Goal: Task Accomplishment & Management: Complete application form

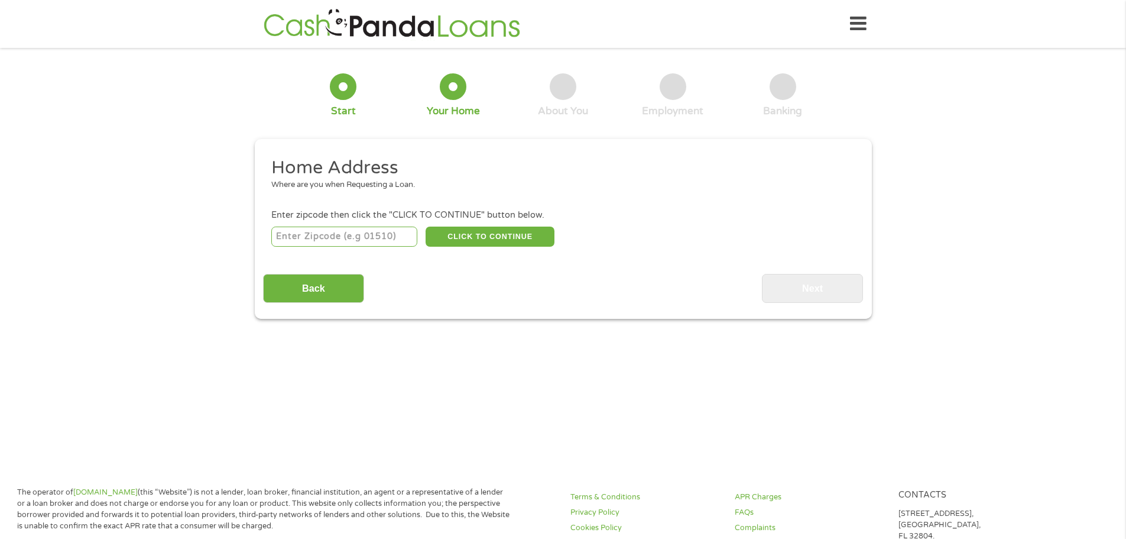
click at [338, 235] on input "number" at bounding box center [344, 236] width 146 height 20
type input "75165"
click at [490, 242] on button "CLICK TO CONTINUE" at bounding box center [490, 236] width 129 height 20
type input "75165"
type input "Waxahachie"
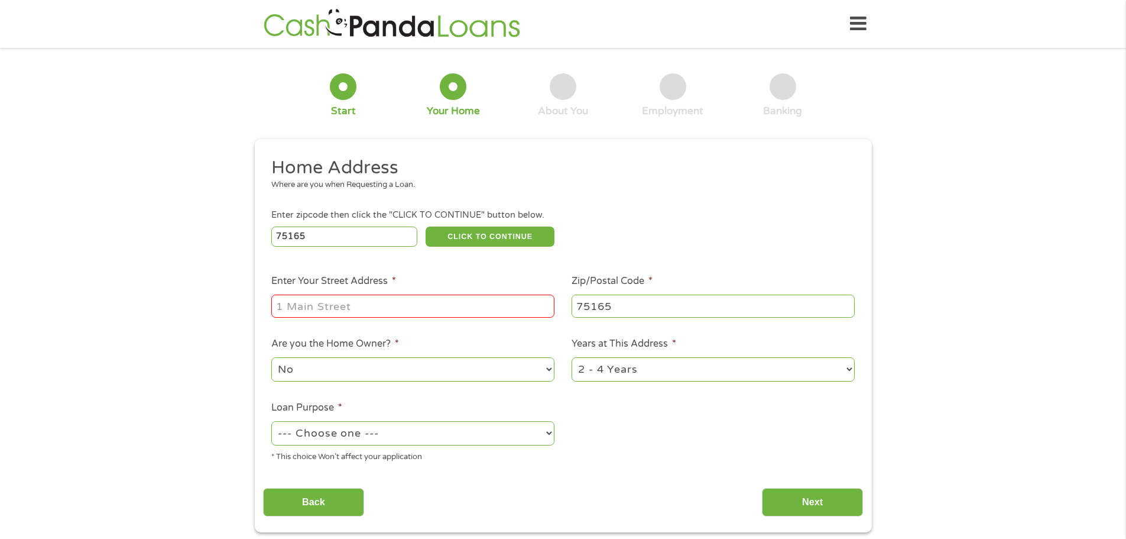
click at [303, 301] on input "Enter Your Street Address *" at bounding box center [412, 305] width 283 height 22
type input "100 Odonna Dr"
click at [310, 374] on select "No Yes" at bounding box center [412, 369] width 283 height 24
select select "yes"
click at [271, 357] on select "No Yes" at bounding box center [412, 369] width 283 height 24
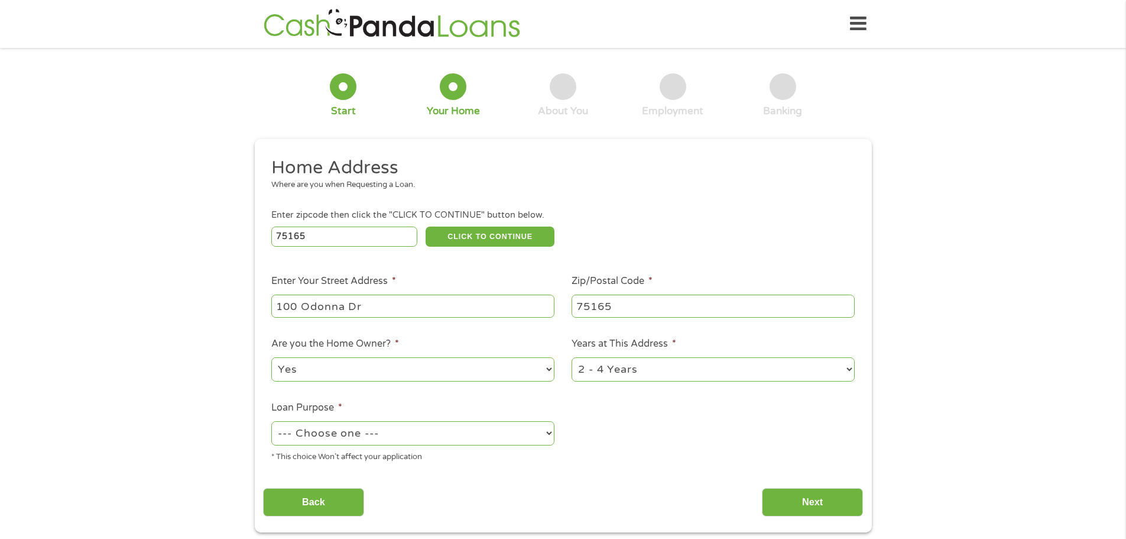
click at [319, 439] on select "--- Choose one --- Pay Bills Debt Consolidation Home Improvement Major Purchase…" at bounding box center [412, 433] width 283 height 24
select select "paybills"
click at [271, 421] on select "--- Choose one --- Pay Bills Debt Consolidation Home Improvement Major Purchase…" at bounding box center [412, 433] width 283 height 24
click at [303, 501] on input "Back" at bounding box center [313, 502] width 101 height 29
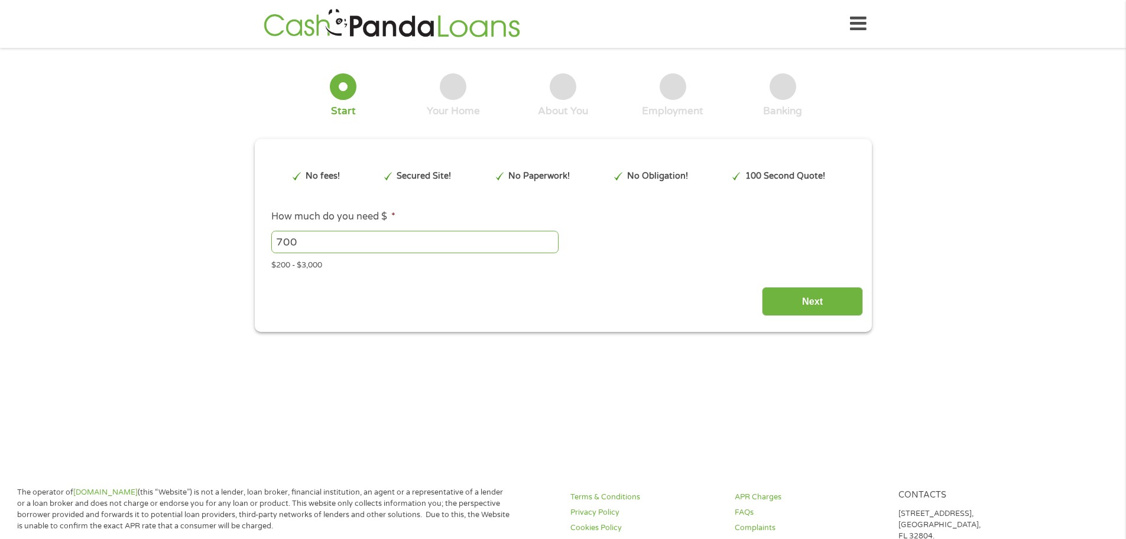
scroll to position [5, 5]
click at [808, 307] on input "Next" at bounding box center [812, 301] width 101 height 29
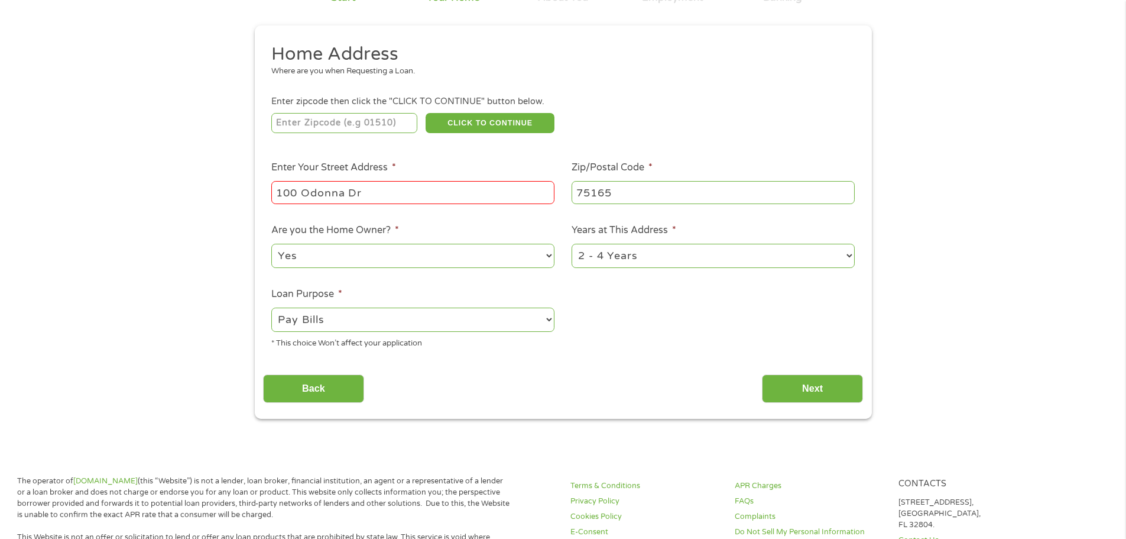
scroll to position [118, 0]
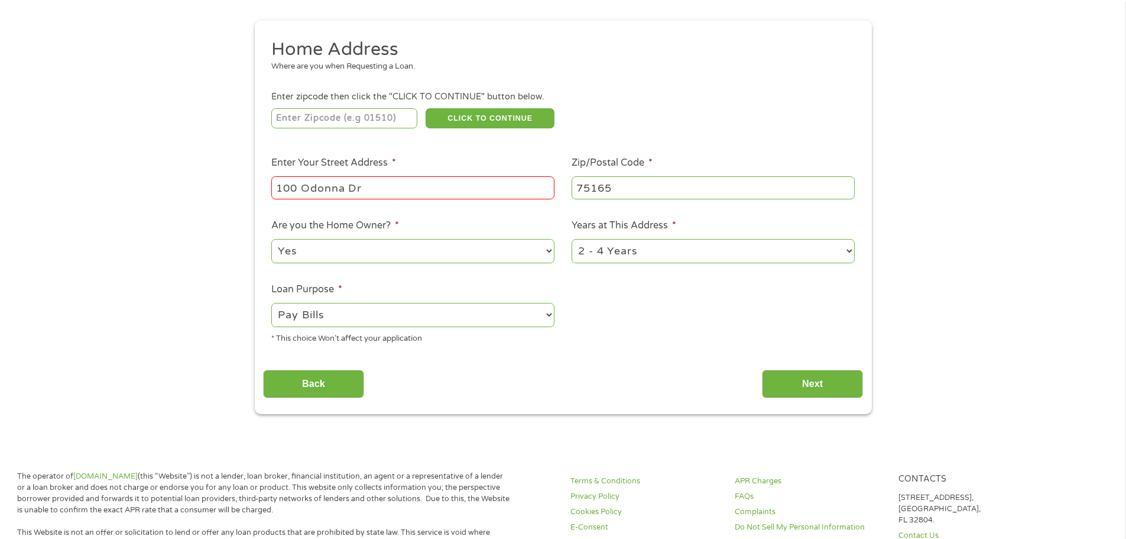
click at [309, 187] on input "100 Odonna Dr" at bounding box center [412, 187] width 283 height 22
type input "100 O'[PERSON_NAME] Dr"
click at [630, 331] on ul "Home Address Where are you when Requesting a Loan. Enter zipcode then click the…" at bounding box center [563, 196] width 600 height 316
click at [814, 379] on input "Next" at bounding box center [812, 384] width 101 height 29
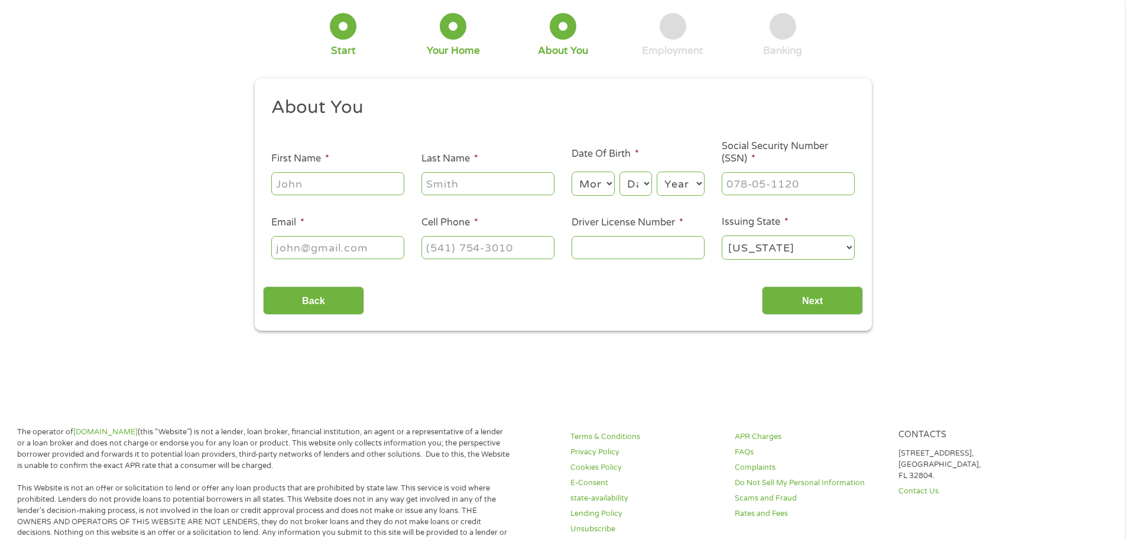
scroll to position [0, 0]
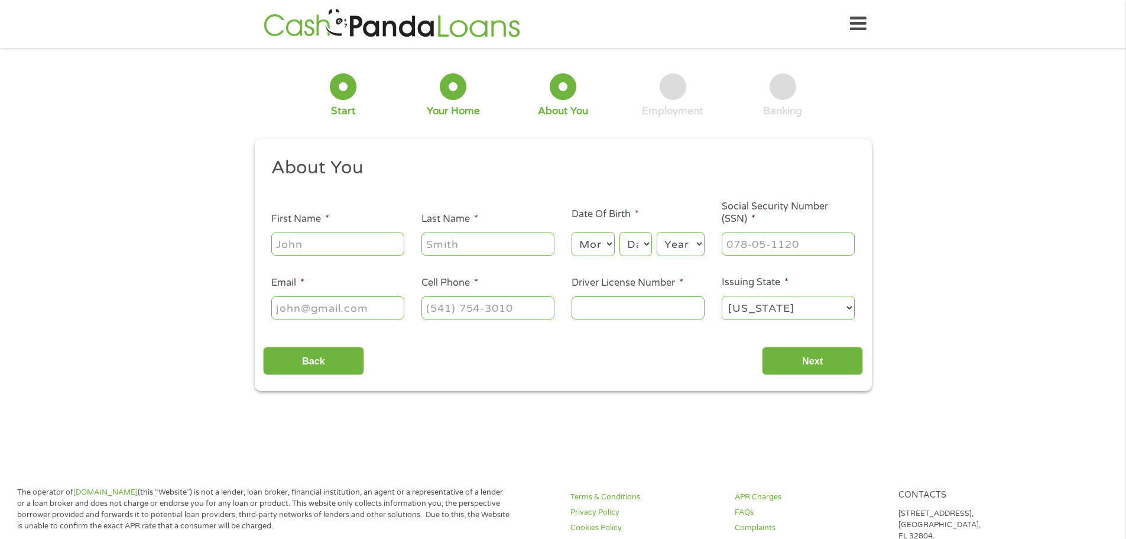
click at [305, 236] on input "First Name *" at bounding box center [337, 243] width 133 height 22
type input "[PERSON_NAME]"
type input "[EMAIL_ADDRESS][DOMAIN_NAME]"
type input "[PHONE_NUMBER]"
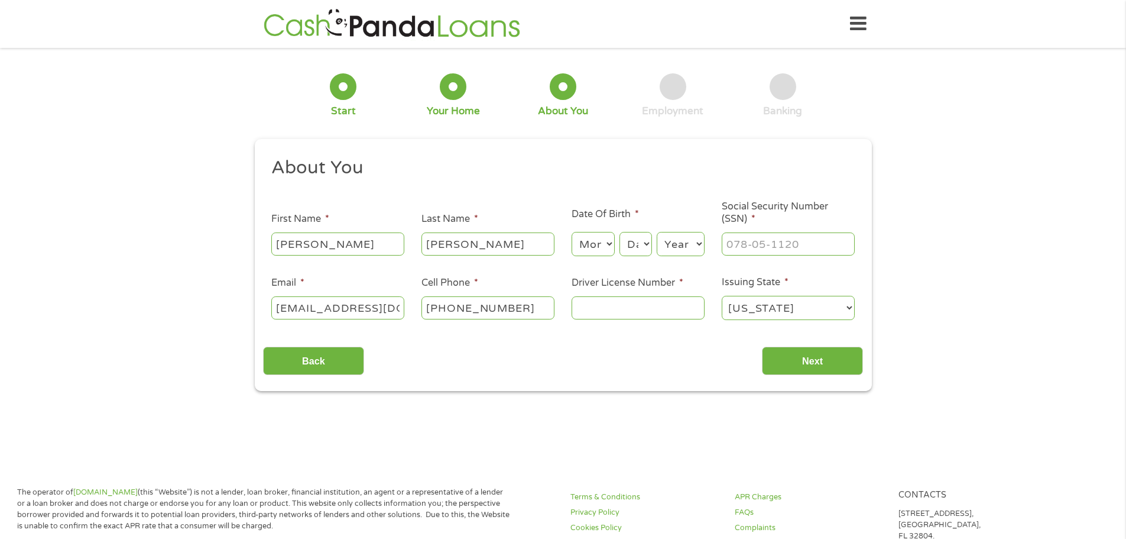
click at [611, 244] on select "Month 1 2 3 4 5 6 7 8 9 10 11 12" at bounding box center [593, 244] width 43 height 24
select select "2"
click at [572, 232] on select "Month 1 2 3 4 5 6 7 8 9 10 11 12" at bounding box center [593, 244] width 43 height 24
click at [643, 244] on select "Day 1 2 3 4 5 6 7 8 9 10 11 12 13 14 15 16 17 18 19 20 21 22 23 24 25 26 27 28 …" at bounding box center [636, 244] width 32 height 24
select select "27"
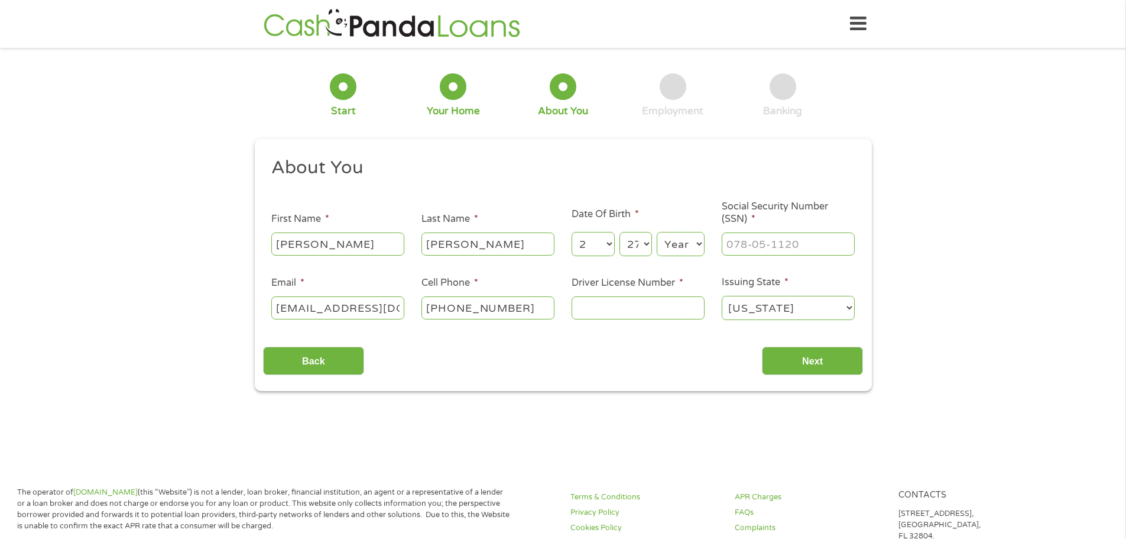
click at [620, 232] on select "Day 1 2 3 4 5 6 7 8 9 10 11 12 13 14 15 16 17 18 19 20 21 22 23 24 25 26 27 28 …" at bounding box center [636, 244] width 32 height 24
click at [688, 247] on select "Year [DATE] 2006 2005 2004 2003 2002 2001 2000 1999 1998 1997 1996 1995 1994 19…" at bounding box center [681, 244] width 48 height 24
select select "1969"
click at [657, 232] on select "Year [DATE] 2006 2005 2004 2003 2002 2001 2000 1999 1998 1997 1996 1995 1994 19…" at bounding box center [681, 244] width 48 height 24
click at [745, 245] on input "___-__-____" at bounding box center [788, 243] width 133 height 22
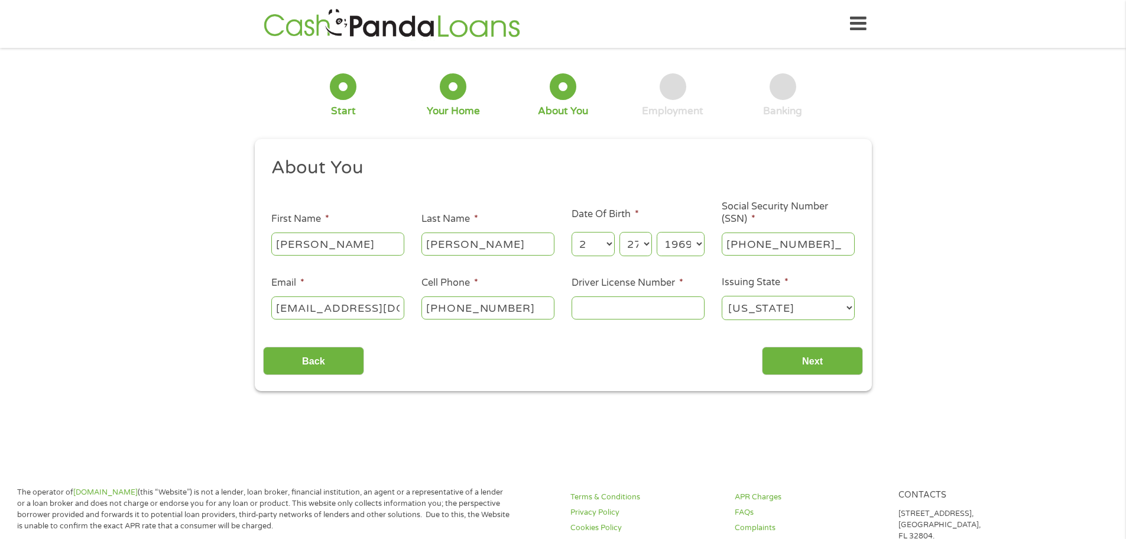
type input "450-59-5178"
click at [628, 313] on input "Driver License Number *" at bounding box center [638, 307] width 133 height 22
type input "08978998"
click at [795, 364] on input "Next" at bounding box center [812, 360] width 101 height 29
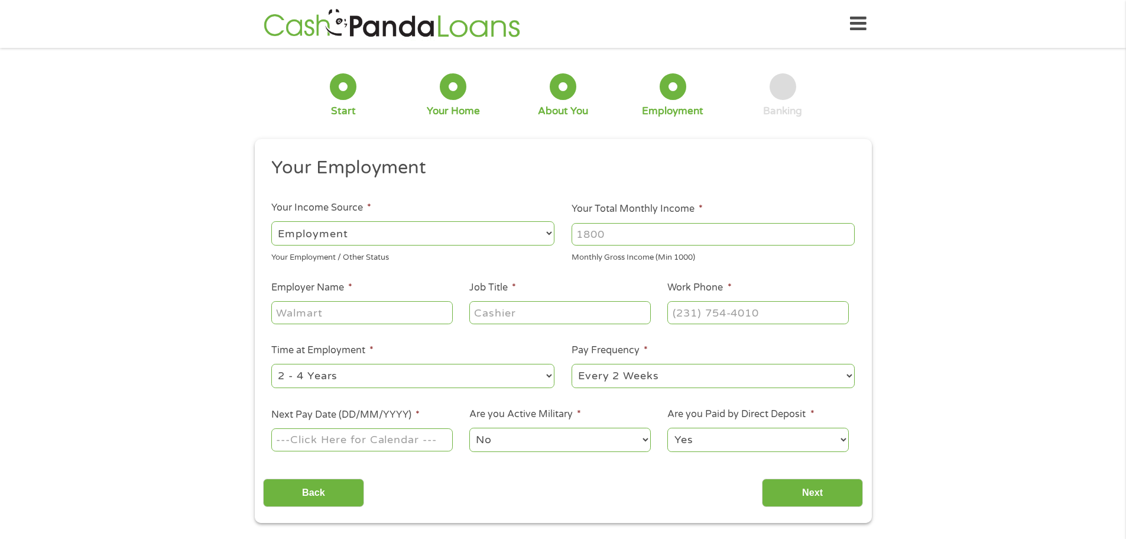
scroll to position [5, 5]
click at [336, 312] on input "Employer Name *" at bounding box center [361, 312] width 181 height 22
type input "[PERSON_NAME]"
type input "Claims Tech"
type input "[PHONE_NUMBER]"
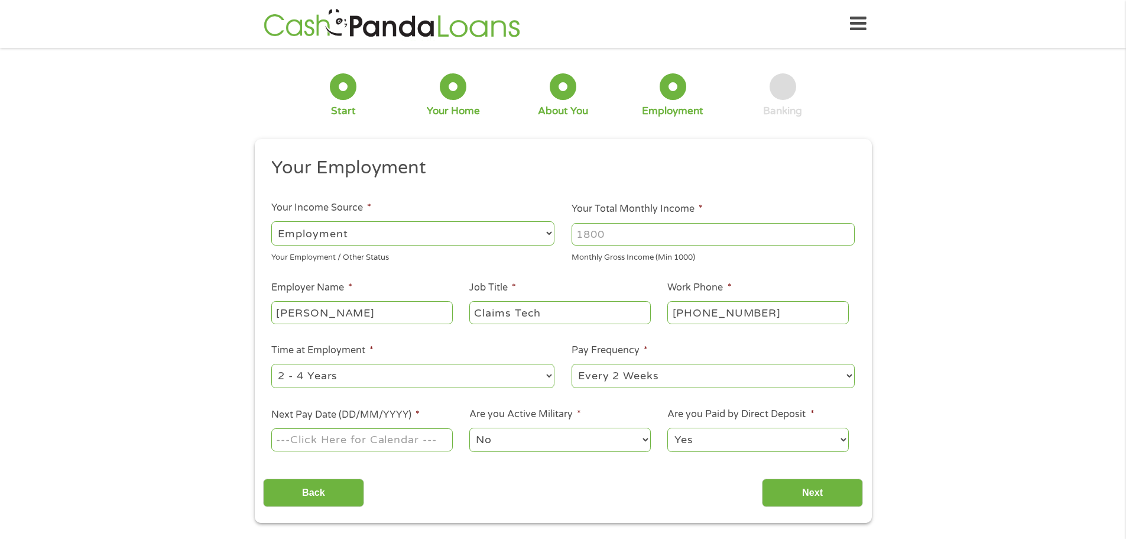
click at [408, 385] on select "--- Choose one --- 1 Year or less 1 - 2 Years 2 - 4 Years Over 4 Years" at bounding box center [412, 376] width 283 height 24
select select "60months"
click at [271, 364] on select "--- Choose one --- 1 Year or less 1 - 2 Years 2 - 4 Years Over 4 Years" at bounding box center [412, 376] width 283 height 24
click at [634, 379] on select "--- Choose one --- Every 2 Weeks Every Week Monthly Semi-Monthly" at bounding box center [713, 376] width 283 height 24
select select "semimonthly"
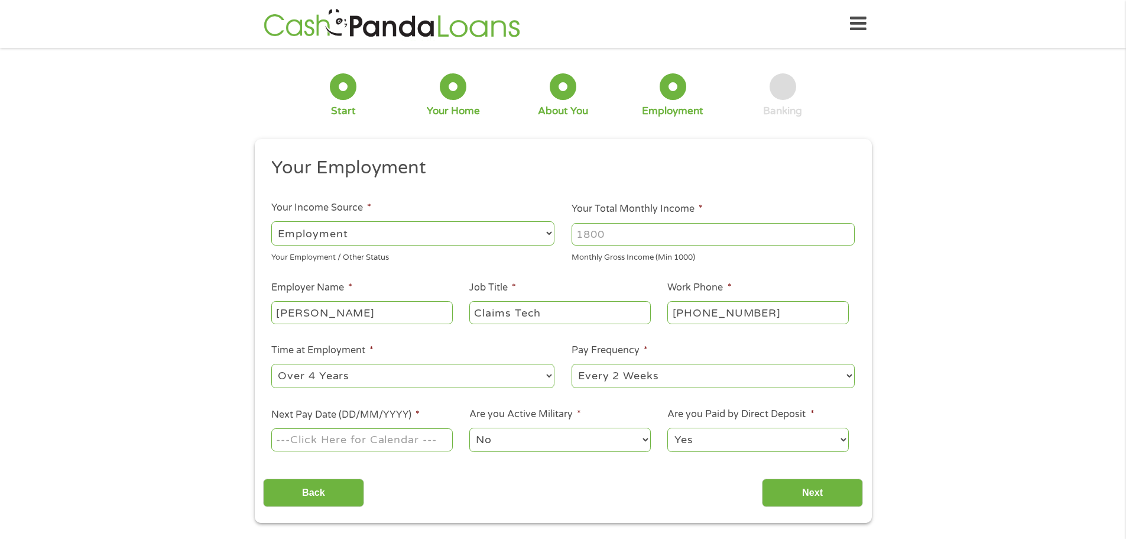
click at [572, 364] on select "--- Choose one --- Every 2 Weeks Every Week Monthly Semi-Monthly" at bounding box center [713, 376] width 283 height 24
click at [388, 446] on input "Next Pay Date (DD/MM/YYYY) *" at bounding box center [361, 439] width 181 height 22
type input "[DATE]"
click at [806, 495] on input "Next" at bounding box center [812, 492] width 101 height 29
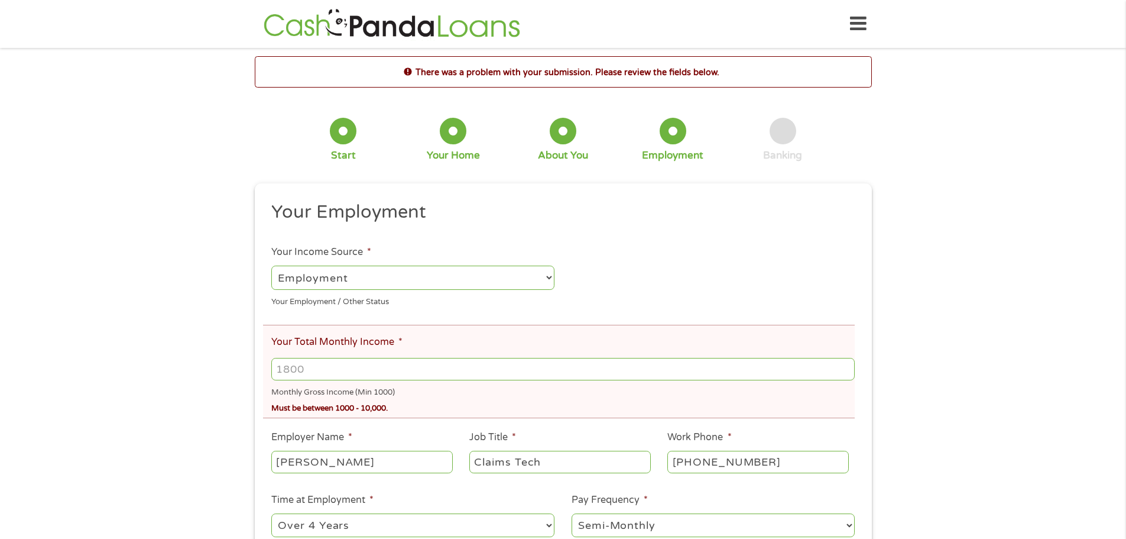
click at [308, 368] on input "Your Total Monthly Income *" at bounding box center [562, 369] width 583 height 22
type input "3100"
click at [547, 426] on ul "Your Employment Your Income Source * --- Choose one --- Employment [DEMOGRAPHIC…" at bounding box center [563, 405] width 600 height 411
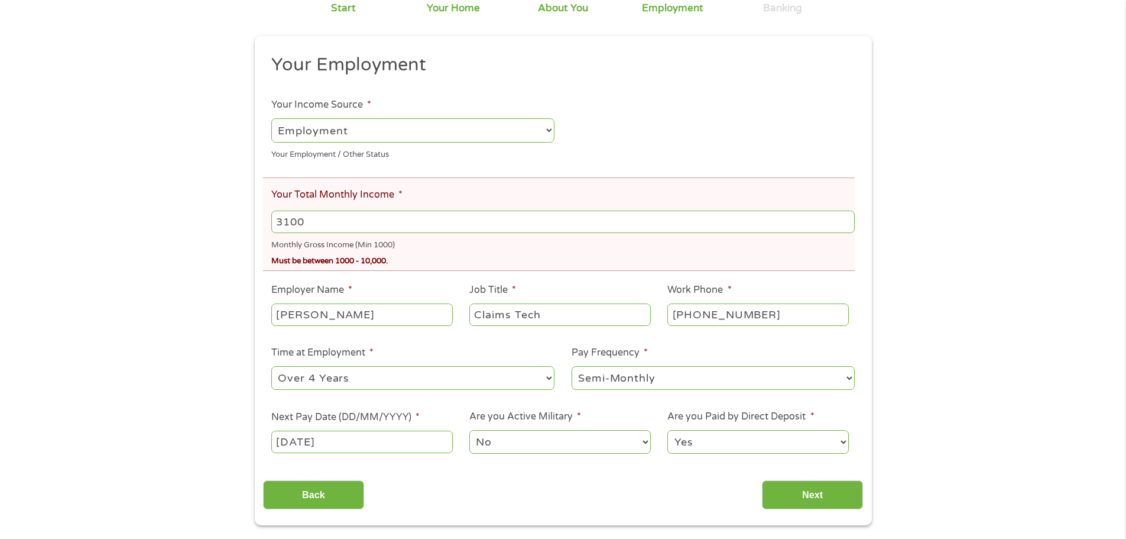
scroll to position [177, 0]
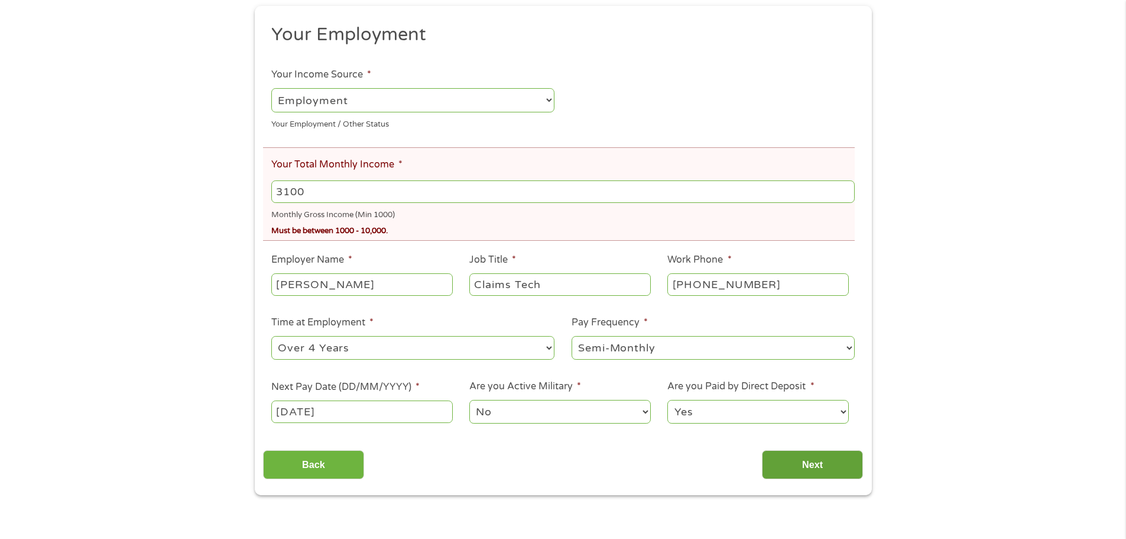
click at [805, 462] on input "Next" at bounding box center [812, 464] width 101 height 29
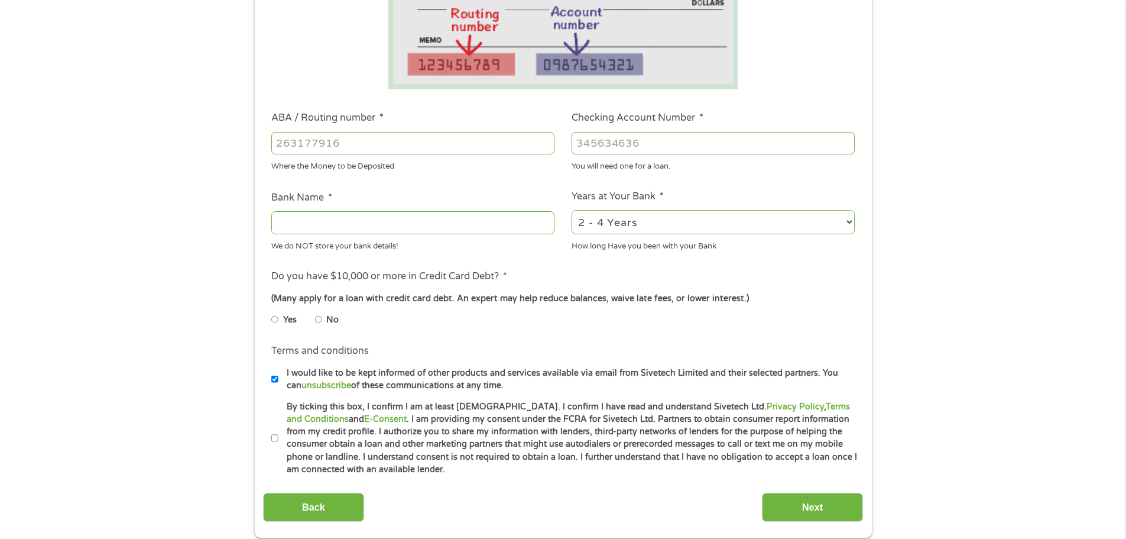
scroll to position [296, 0]
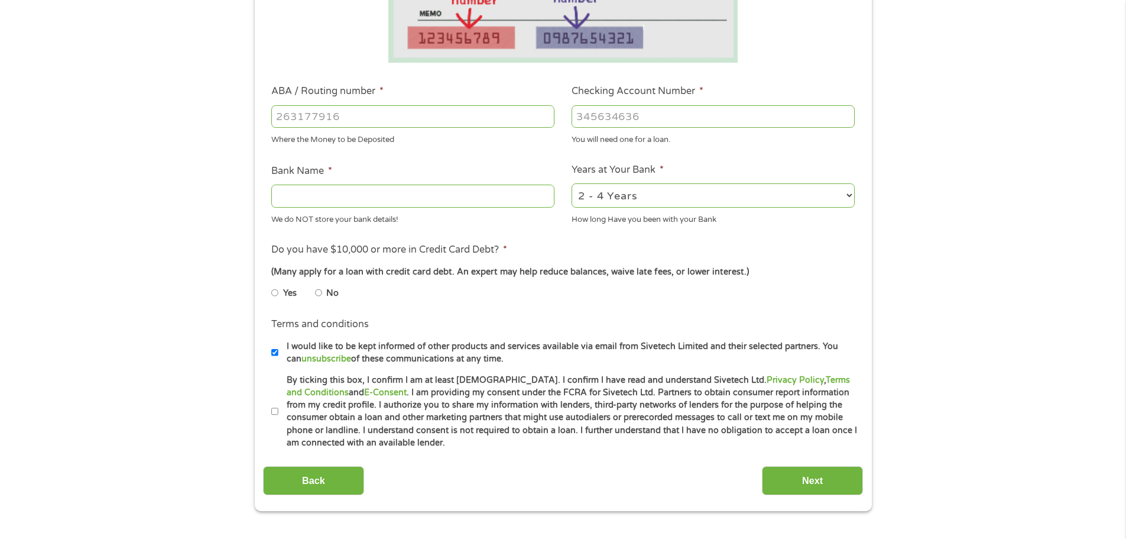
click at [275, 411] on input "By ticking this box, I confirm I am at least [DEMOGRAPHIC_DATA]. I confirm I ha…" at bounding box center [274, 411] width 7 height 19
checkbox input "true"
click at [275, 348] on input "I would like to be kept informed of other products and services available via e…" at bounding box center [274, 352] width 7 height 19
checkbox input "false"
click at [306, 195] on input "Bank Name *" at bounding box center [412, 195] width 283 height 22
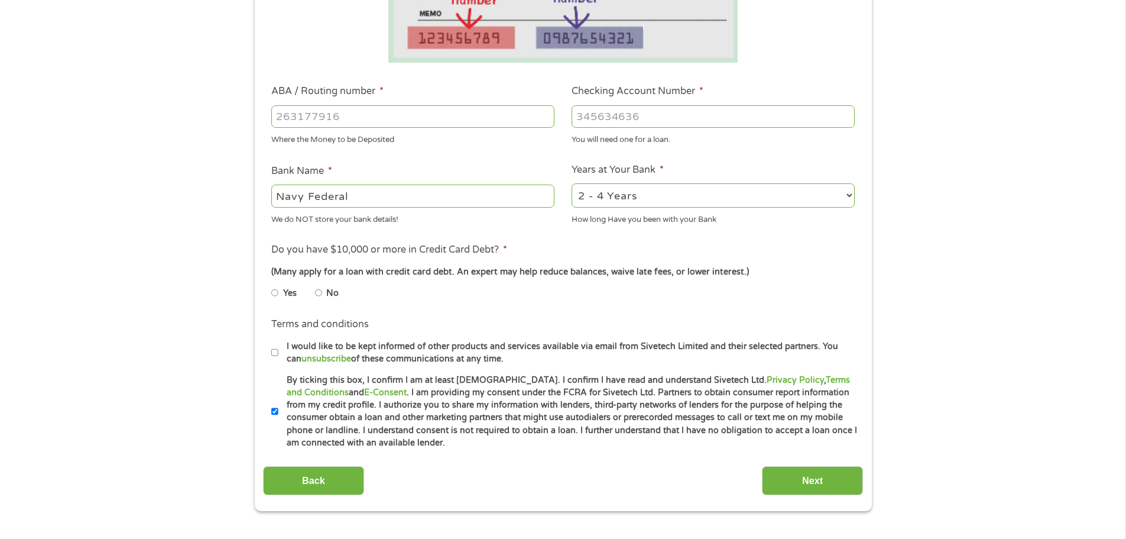
type input "Navy Federal"
click at [310, 107] on input "ABA / Routing number *" at bounding box center [412, 116] width 283 height 22
click at [365, 114] on input "ABA / Routing number *" at bounding box center [412, 116] width 283 height 22
type input "256074974"
type input "NAVY FEDERAL CREDIT UNION"
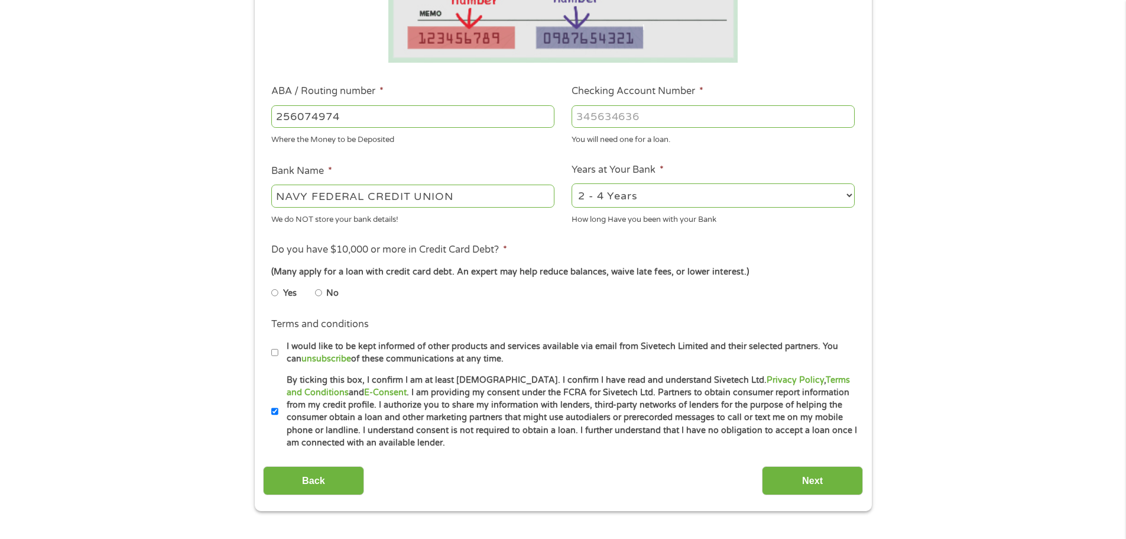
type input "256074974"
type input "7187456749"
click at [819, 477] on input "Next" at bounding box center [812, 480] width 101 height 29
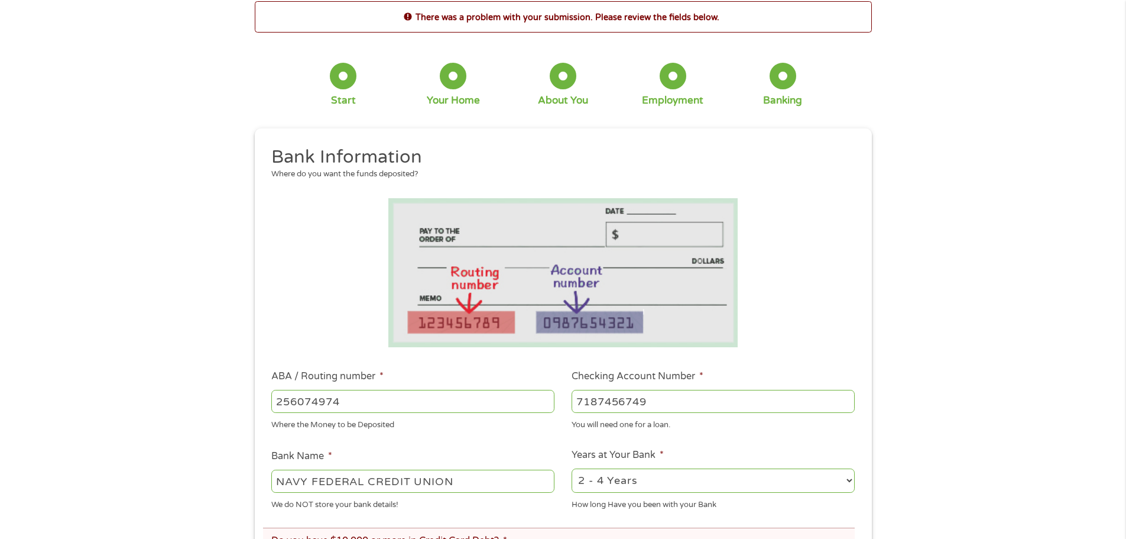
scroll to position [236, 0]
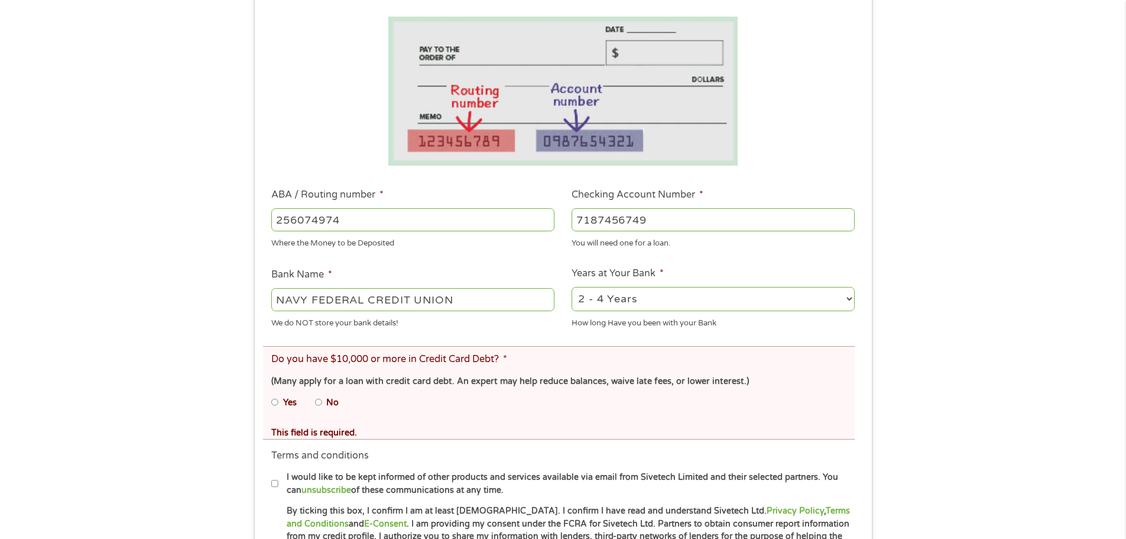
click at [318, 402] on input "No" at bounding box center [318, 402] width 7 height 19
radio input "true"
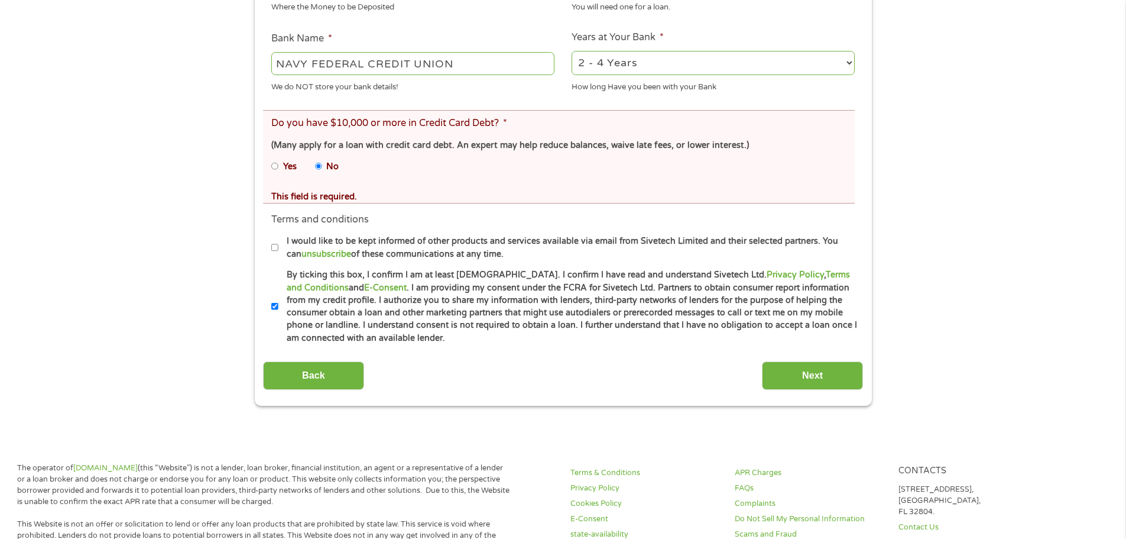
scroll to position [473, 0]
click at [810, 377] on input "Next" at bounding box center [812, 375] width 101 height 29
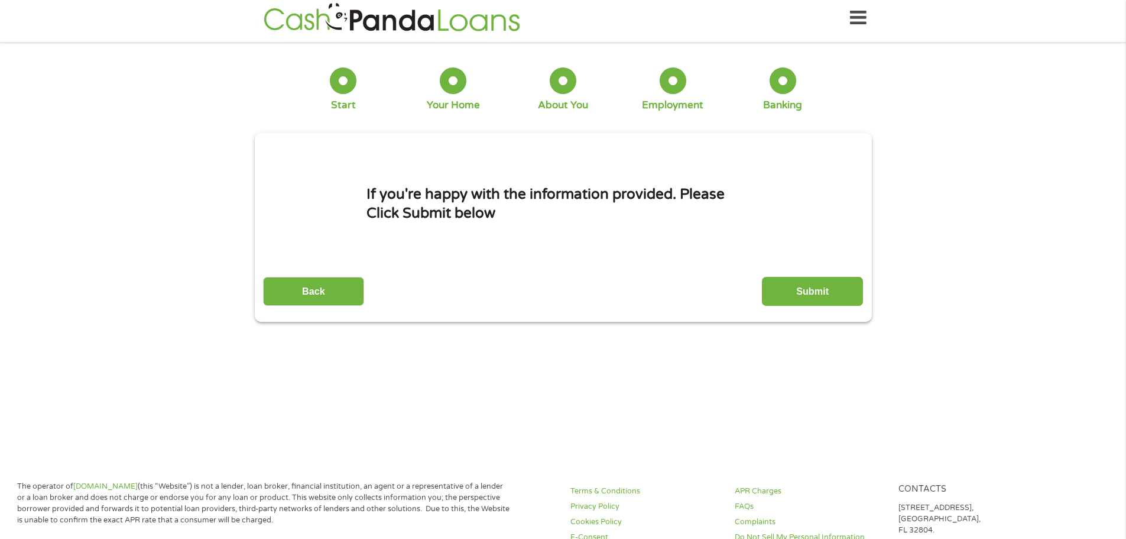
scroll to position [0, 0]
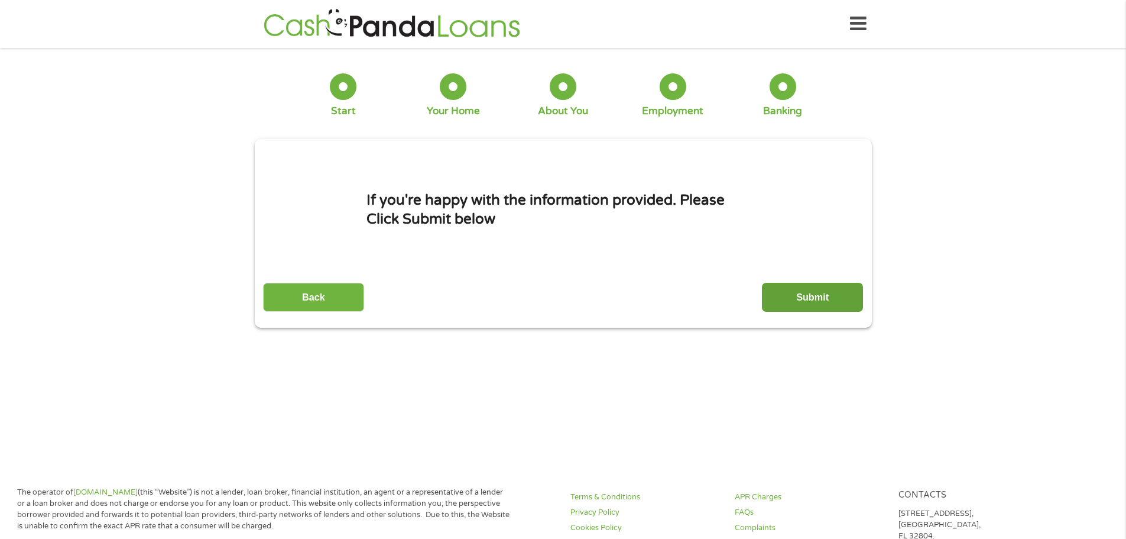
click at [785, 294] on input "Submit" at bounding box center [812, 297] width 101 height 29
